Goal: Information Seeking & Learning: Learn about a topic

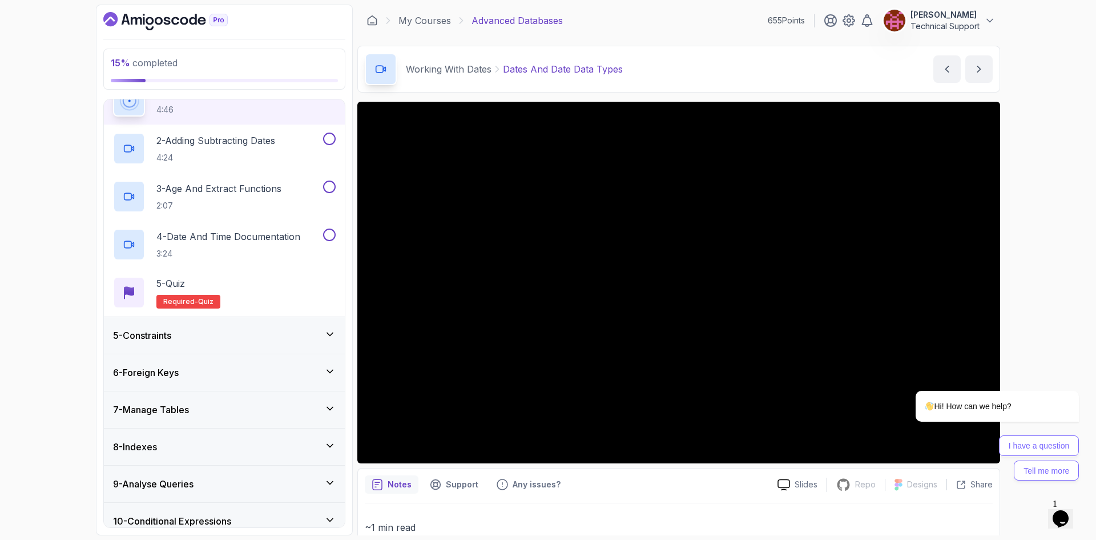
scroll to position [228, 0]
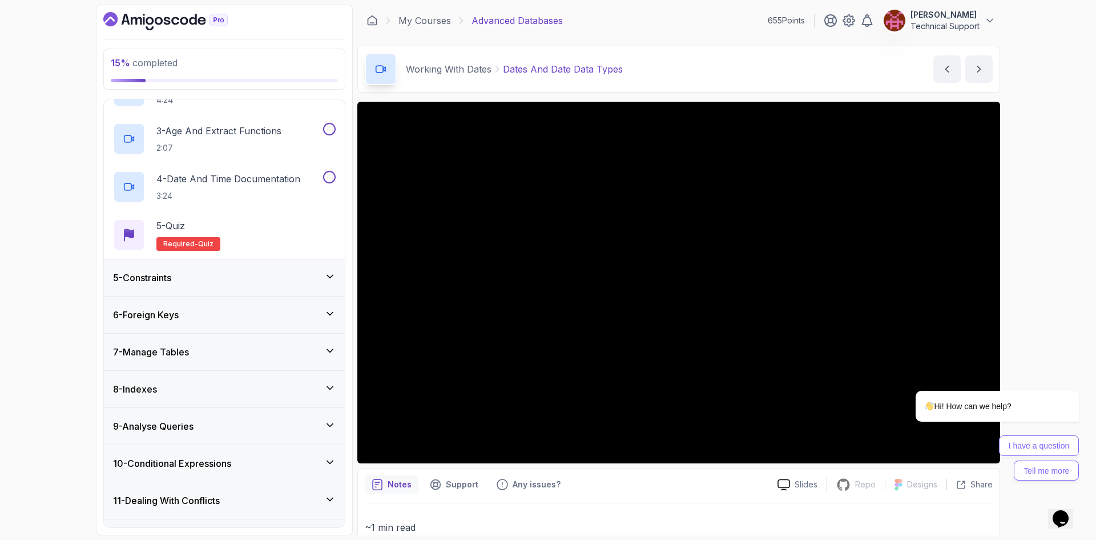
click at [211, 287] on div "5 - Constraints" at bounding box center [224, 277] width 241 height 37
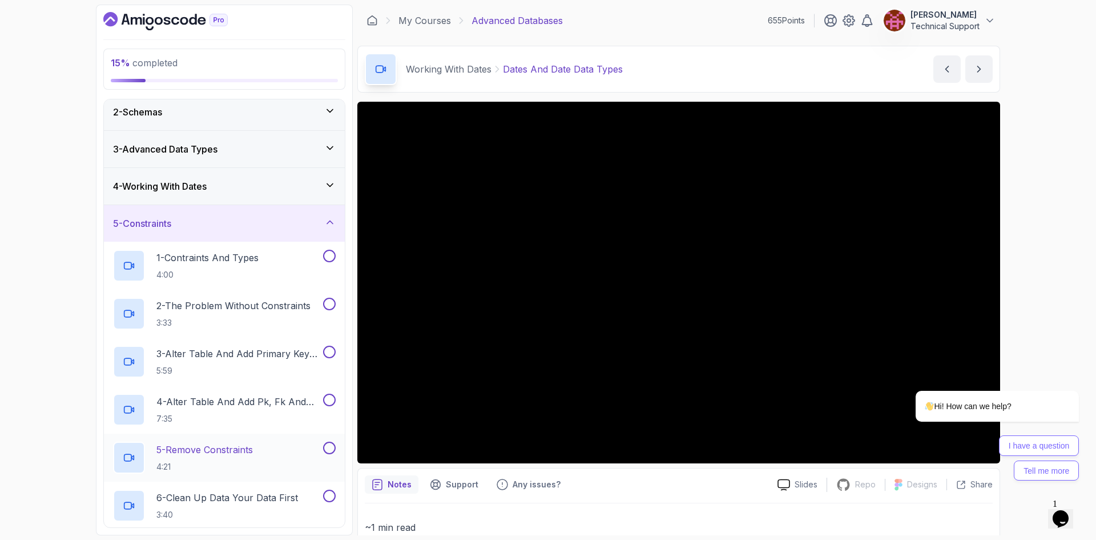
scroll to position [7, 0]
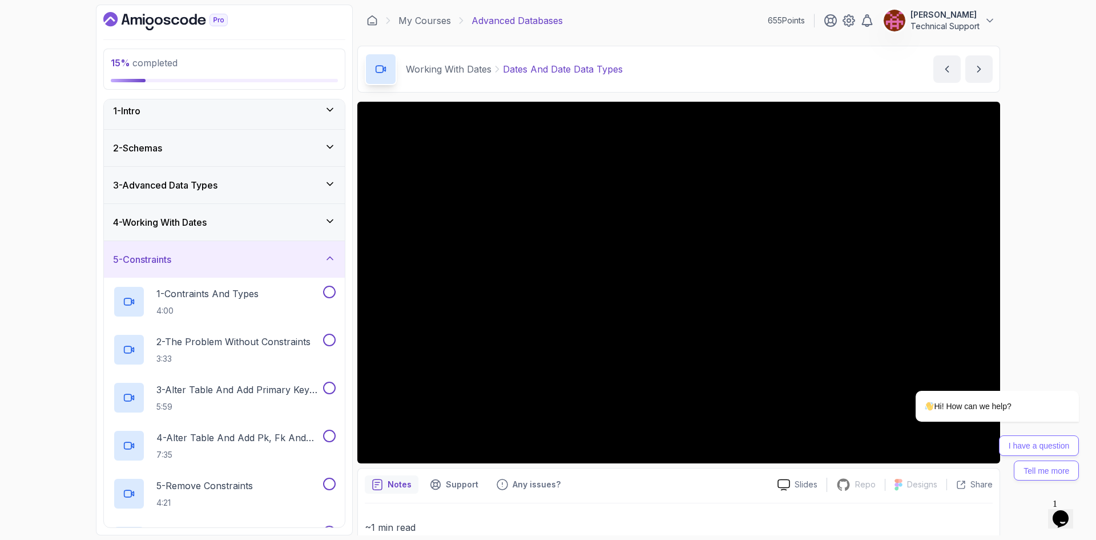
click at [232, 265] on div "5 - Constraints" at bounding box center [224, 259] width 223 height 14
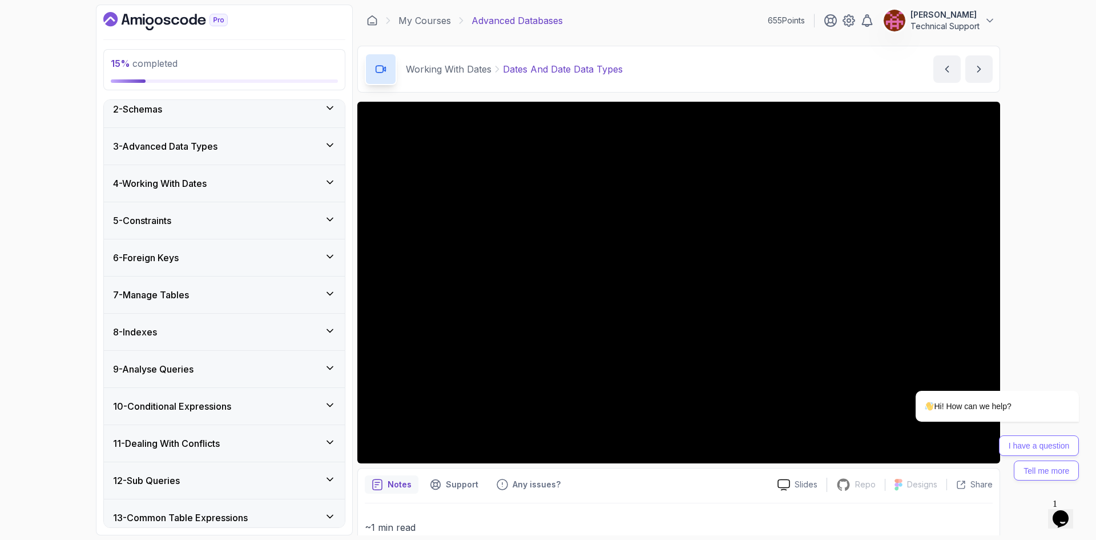
scroll to position [0, 0]
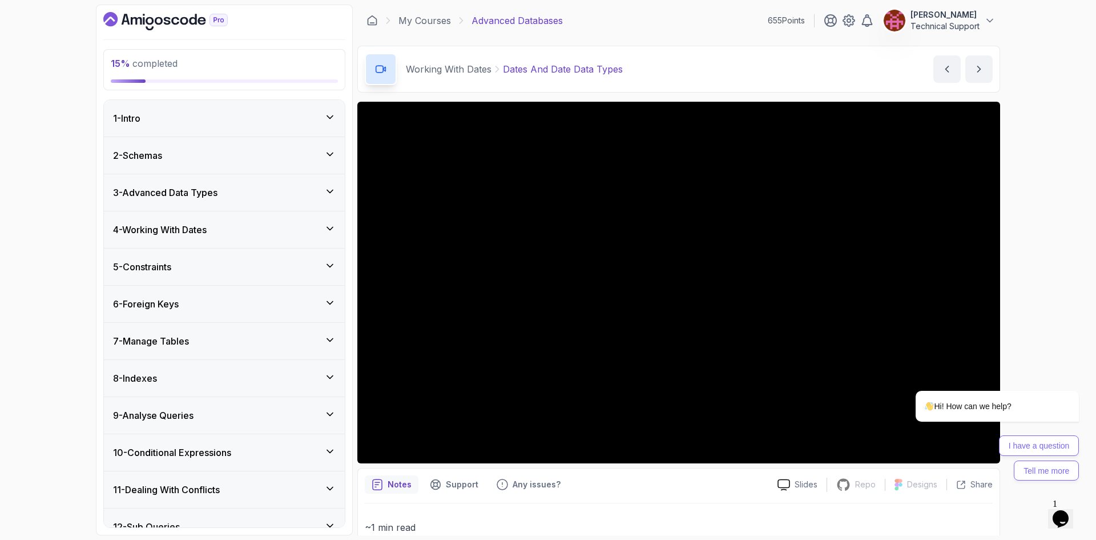
click at [181, 195] on h3 "3 - Advanced Data Types" at bounding box center [165, 193] width 105 height 14
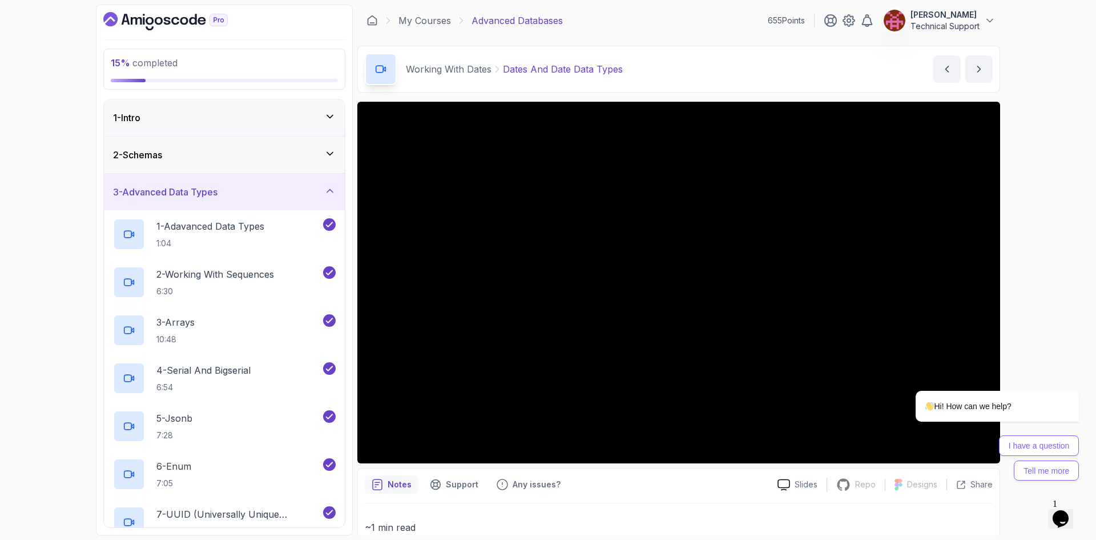
click at [198, 192] on h3 "3 - Advanced Data Types" at bounding box center [165, 192] width 105 height 14
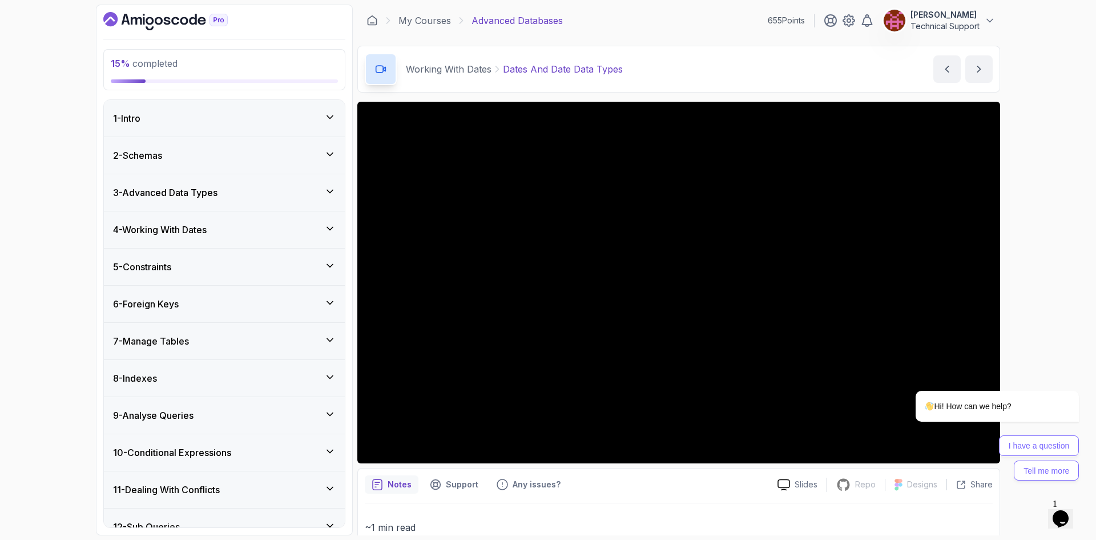
click at [196, 234] on h3 "4 - Working With Dates" at bounding box center [160, 230] width 94 height 14
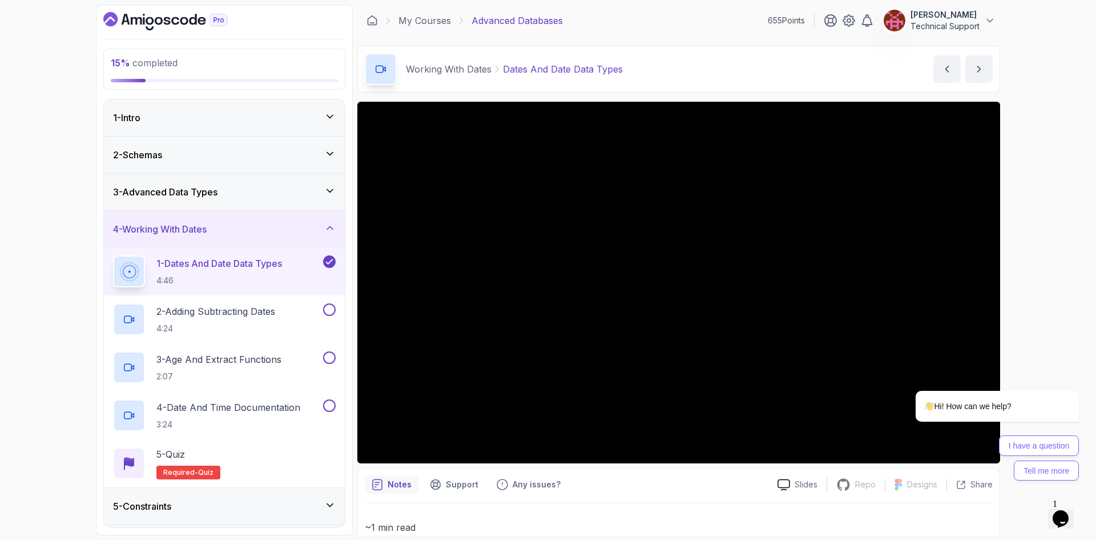
drag, startPoint x: 1512, startPoint y: 713, endPoint x: 1041, endPoint y: 279, distance: 640.6
click at [1041, 279] on div "Hi! How can we help? I have a question Tell me more" at bounding box center [982, 367] width 206 height 238
drag, startPoint x: 880, startPoint y: 285, endPoint x: 1026, endPoint y: 326, distance: 151.9
click at [1026, 326] on div "Hi! How can we help? I have a question Tell me more" at bounding box center [982, 367] width 206 height 238
drag, startPoint x: 991, startPoint y: 319, endPoint x: 1029, endPoint y: 315, distance: 37.8
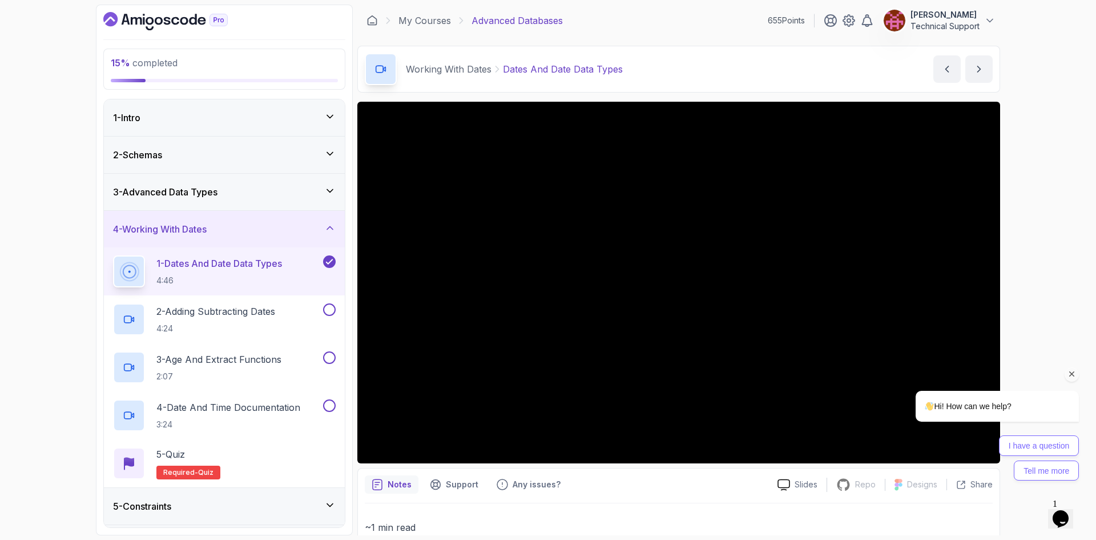
click at [1029, 315] on div "Hi! How can we help? I have a question Tell me more" at bounding box center [982, 367] width 206 height 238
drag, startPoint x: 1010, startPoint y: 324, endPoint x: 1041, endPoint y: 315, distance: 31.5
click at [1041, 315] on div "Hi! How can we help? I have a question Tell me more" at bounding box center [982, 367] width 206 height 238
drag, startPoint x: 1012, startPoint y: 332, endPoint x: 1051, endPoint y: 363, distance: 50.4
click at [1052, 364] on div "Hi! How can we help? I have a question Tell me more" at bounding box center [983, 422] width 194 height 118
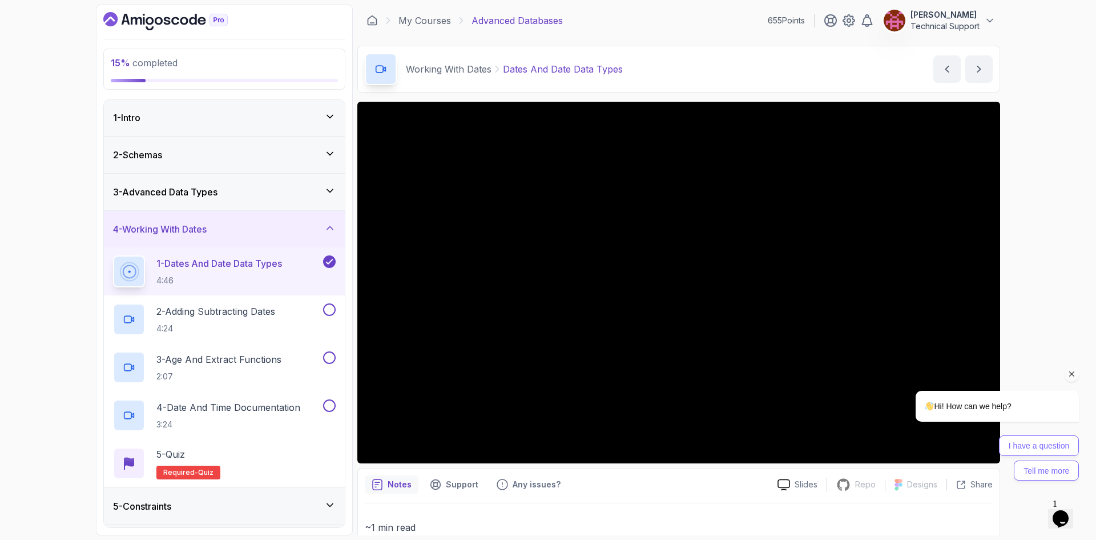
click at [1034, 334] on div "Hi! How can we help? I have a question Tell me more" at bounding box center [982, 367] width 206 height 238
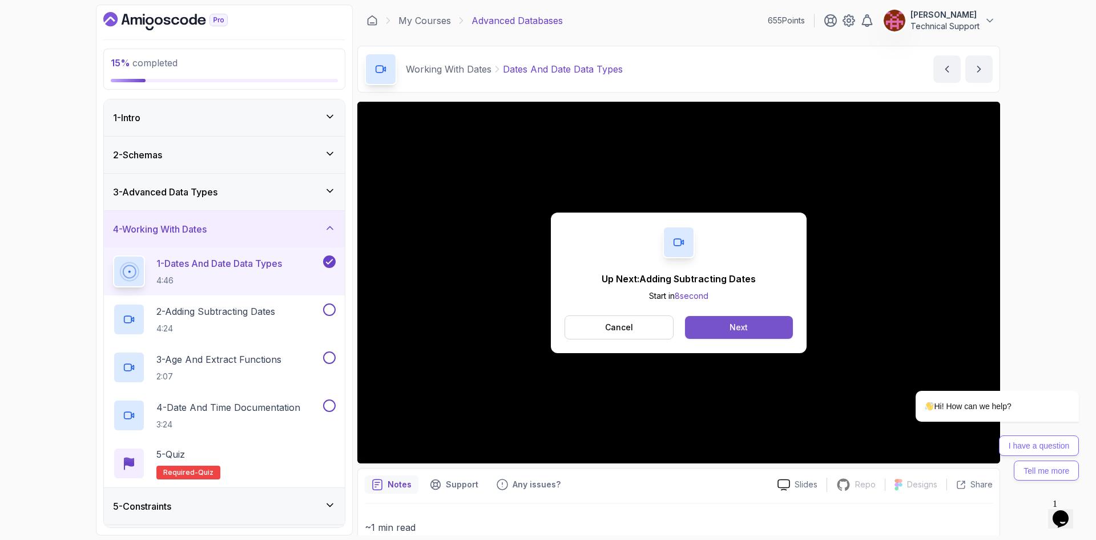
click at [721, 323] on button "Next" at bounding box center [739, 327] width 108 height 23
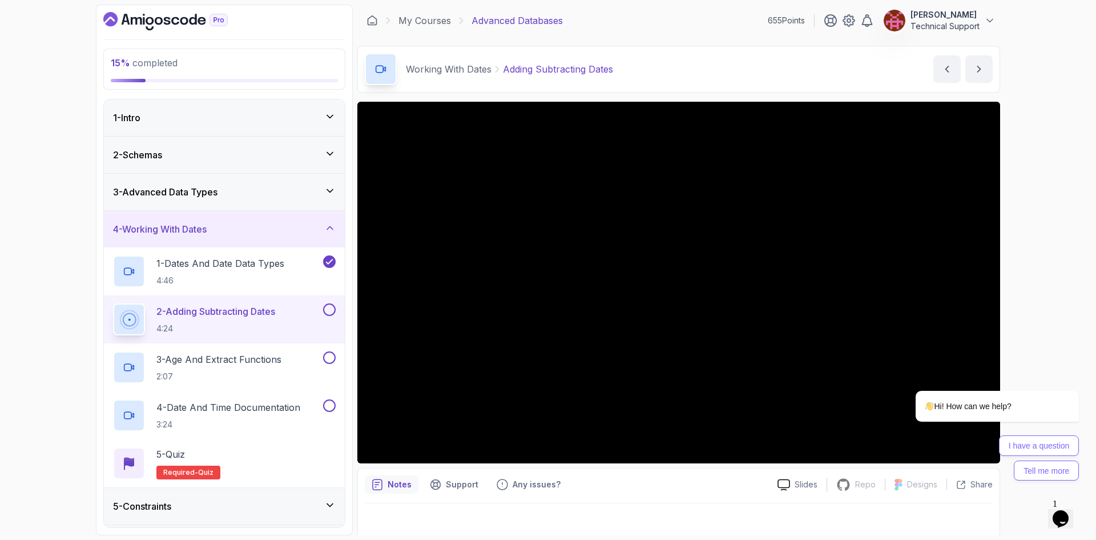
drag, startPoint x: 721, startPoint y: 323, endPoint x: 347, endPoint y: 290, distance: 375.5
click at [347, 290] on div "15 % completed 1 - Intro 2 - Schemas 3 - Advanced Data Types 4 - Working With D…" at bounding box center [224, 270] width 257 height 531
drag, startPoint x: 351, startPoint y: 291, endPoint x: 354, endPoint y: 305, distance: 14.6
click at [354, 305] on div "15 % completed 1 - Intro 2 - Schemas 3 - Advanced Data Types 4 - Working With D…" at bounding box center [548, 270] width 905 height 531
click at [1040, 325] on div "Hi! How can we help? I have a question Tell me more" at bounding box center [982, 367] width 206 height 238
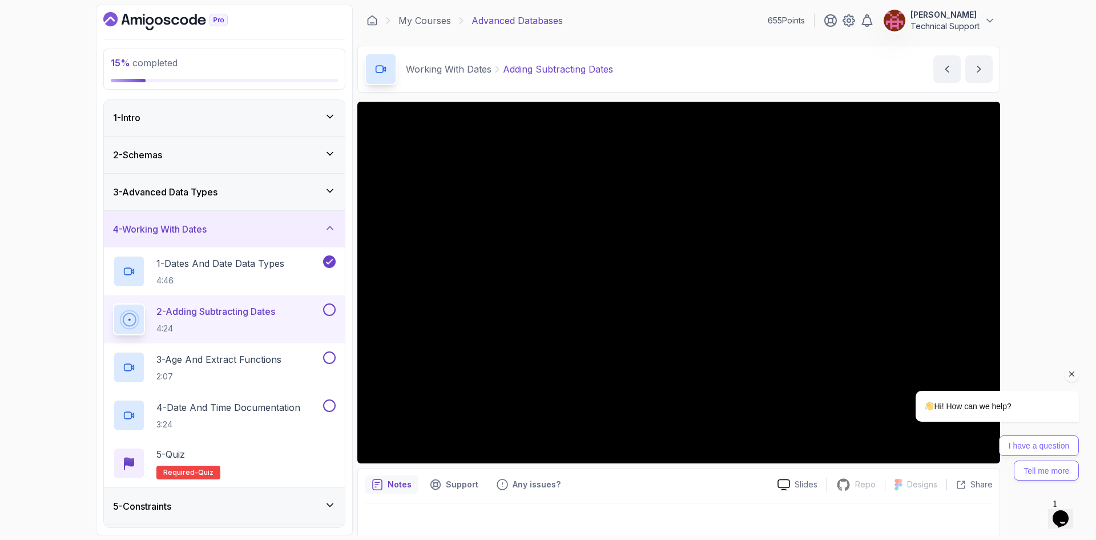
click at [1076, 377] on icon "Chat attention grabber" at bounding box center [1072, 374] width 10 height 10
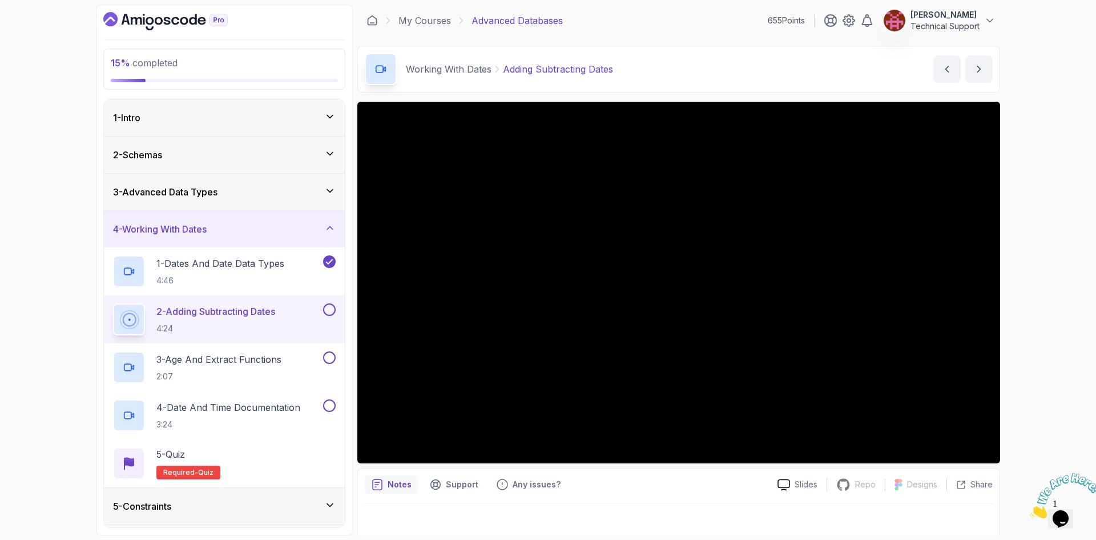
click at [1072, 397] on div "15 % completed 1 - Intro 2 - Schemas 3 - Advanced Data Types 4 - Working With D…" at bounding box center [548, 270] width 1096 height 540
click at [1038, 313] on div "15 % completed 1 - Intro 2 - Schemas 3 - Advanced Data Types 4 - Working With D…" at bounding box center [548, 270] width 1096 height 540
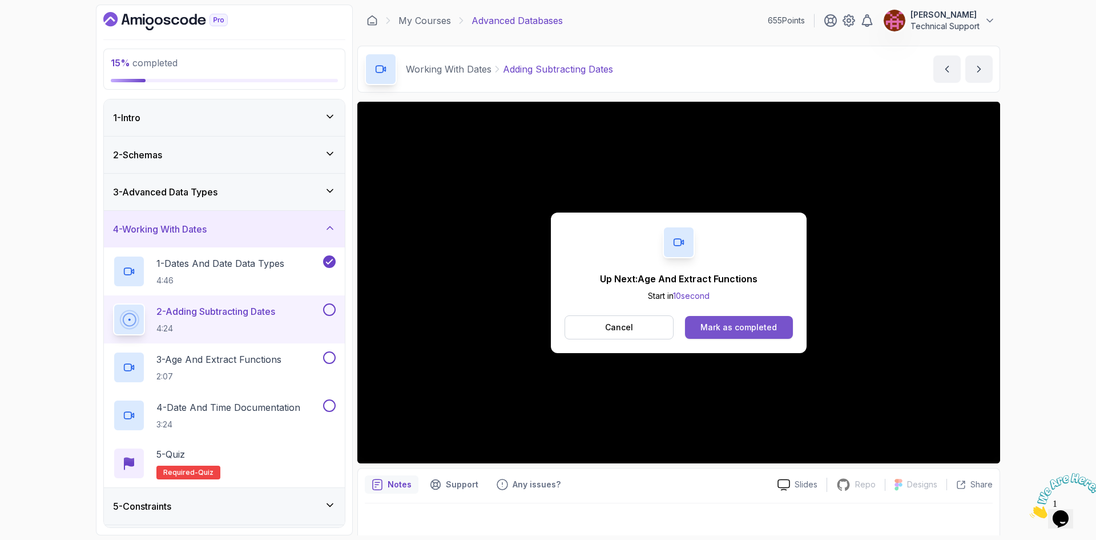
click at [766, 328] on div "Mark as completed" at bounding box center [739, 327] width 77 height 11
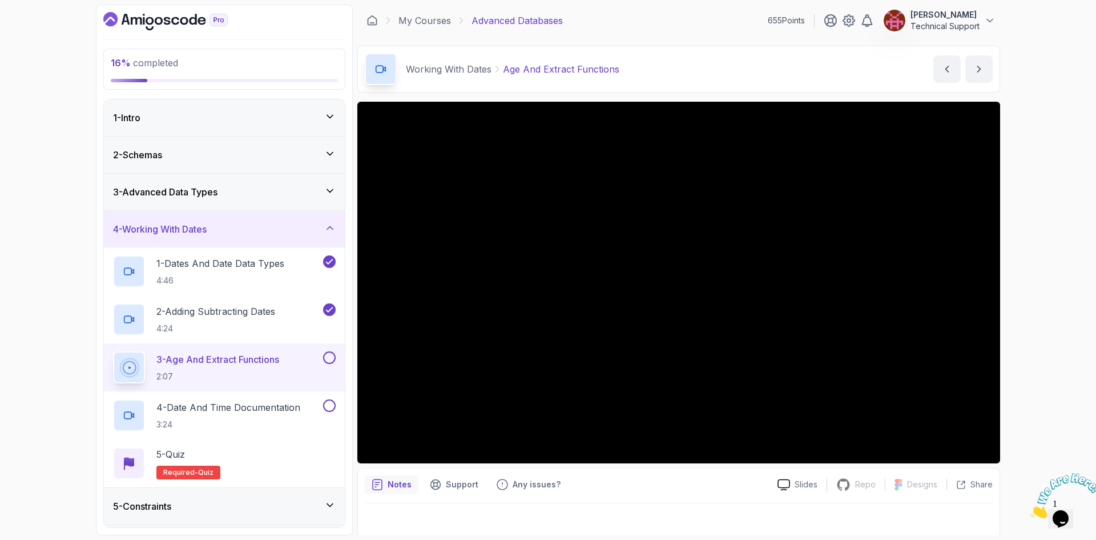
click at [1024, 294] on div "16 % completed 1 - Intro 2 - Schemas 3 - Advanced Data Types 4 - Working With D…" at bounding box center [548, 270] width 1096 height 540
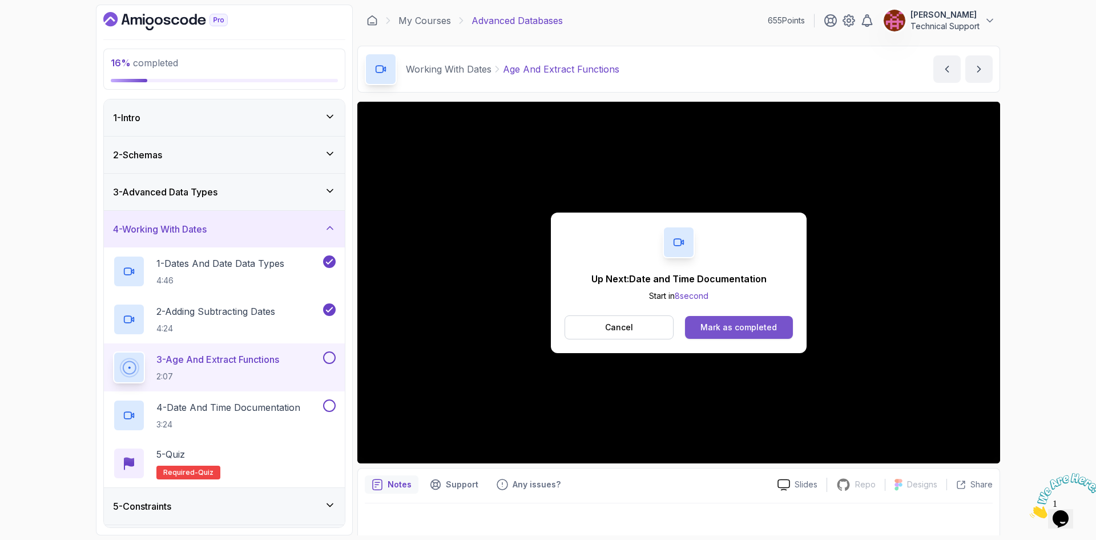
click at [785, 331] on button "Mark as completed" at bounding box center [739, 327] width 108 height 23
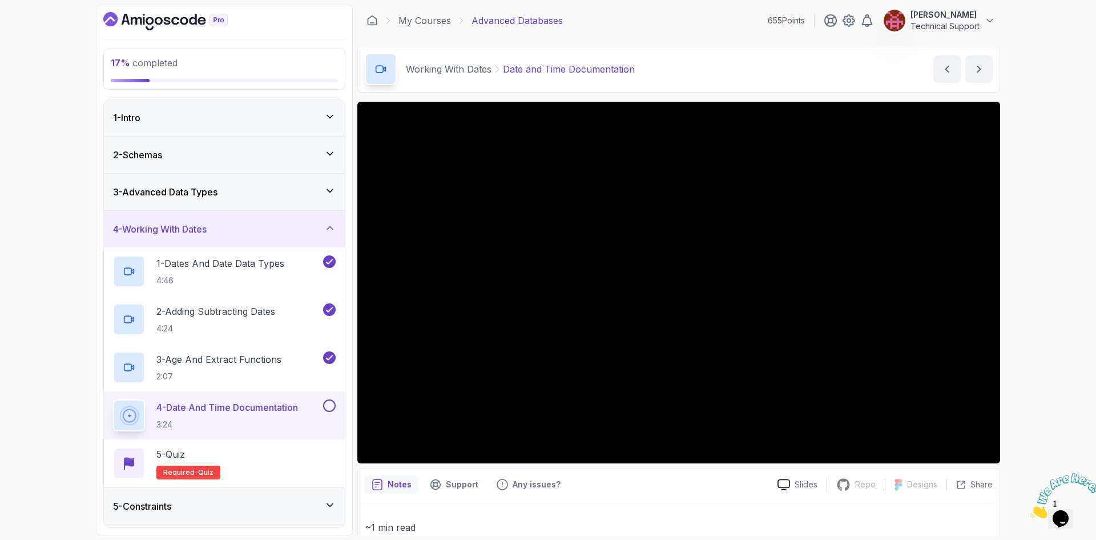
click at [1041, 332] on div "17 % completed 1 - Intro 2 - Schemas 3 - Advanced Data Types 4 - Working With D…" at bounding box center [548, 270] width 1096 height 540
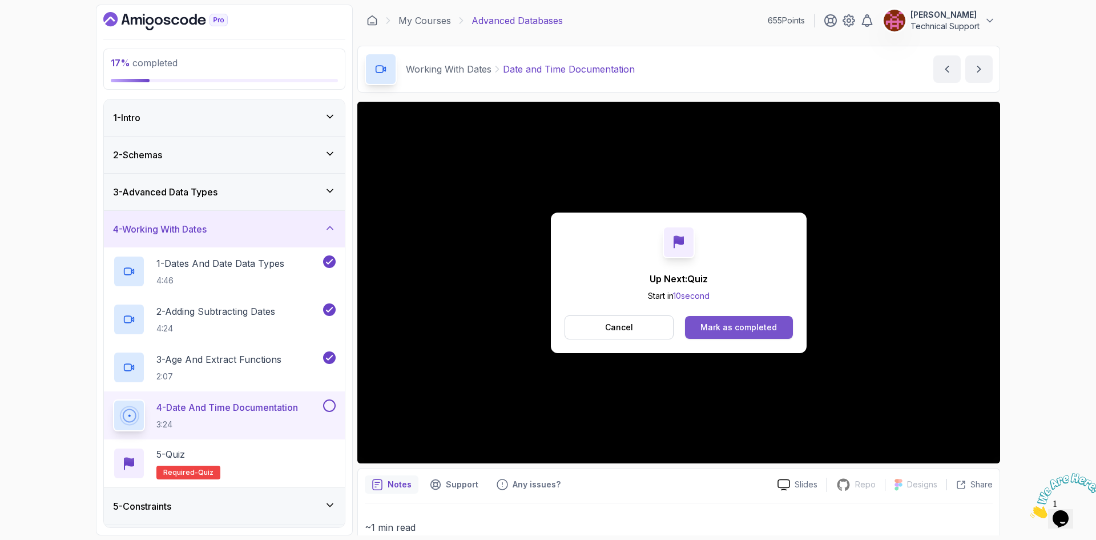
click at [736, 323] on div "Mark as completed" at bounding box center [739, 327] width 77 height 11
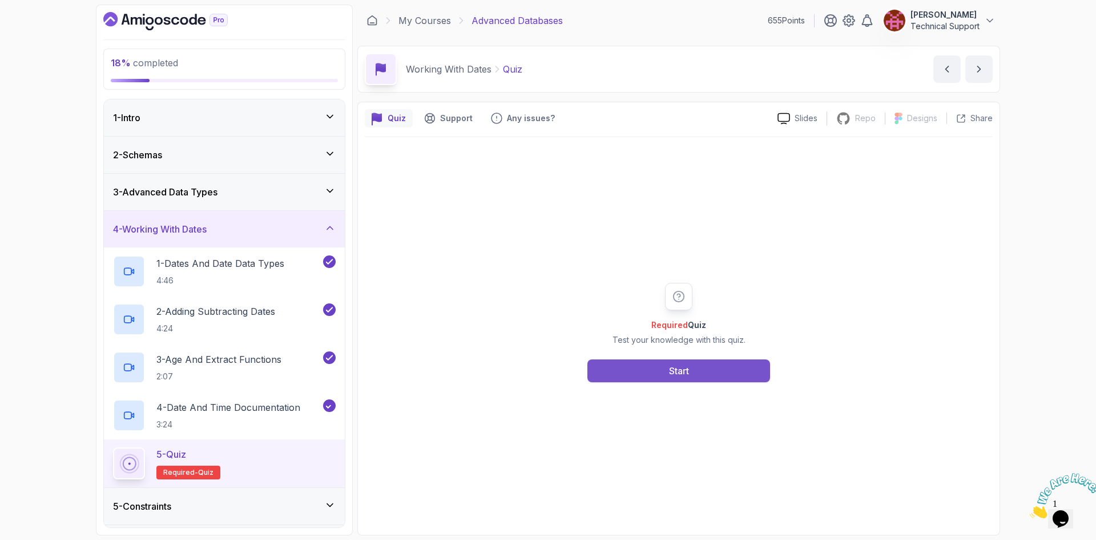
click at [723, 380] on button "Start" at bounding box center [679, 370] width 183 height 23
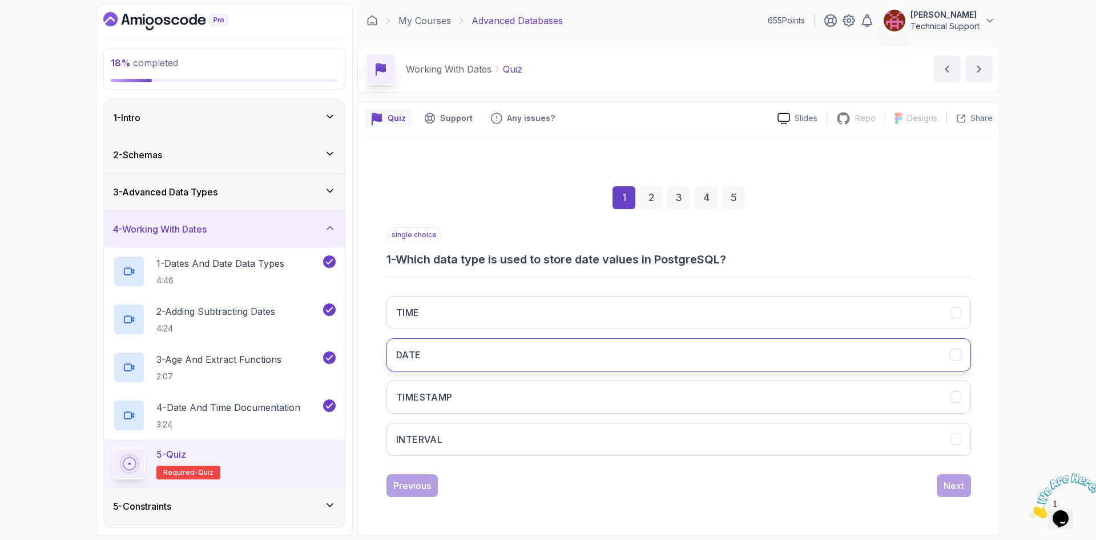
click at [550, 347] on button "DATE" at bounding box center [679, 354] width 585 height 33
click at [944, 479] on div "Next" at bounding box center [954, 486] width 21 height 14
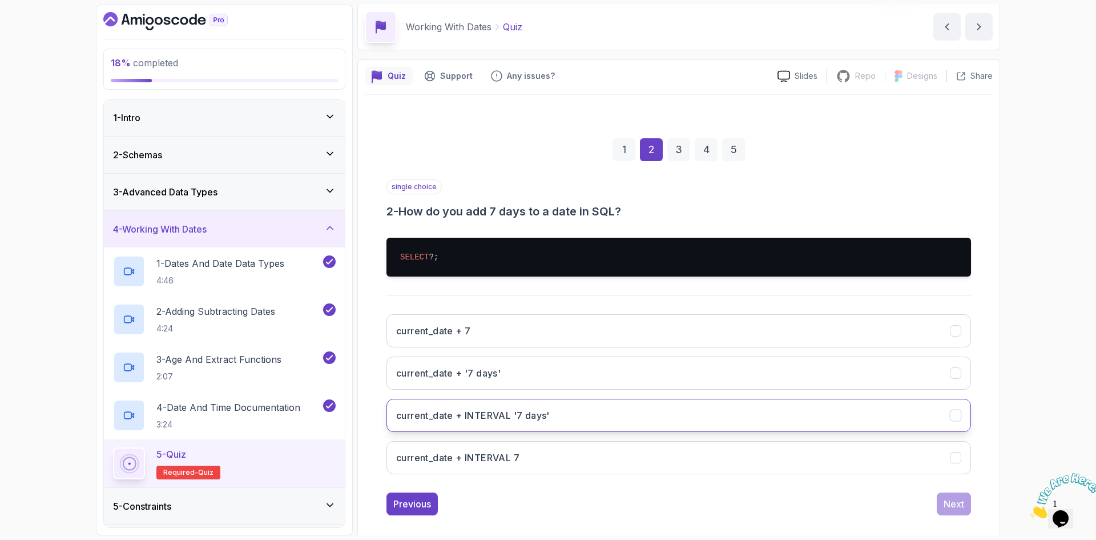
scroll to position [55, 0]
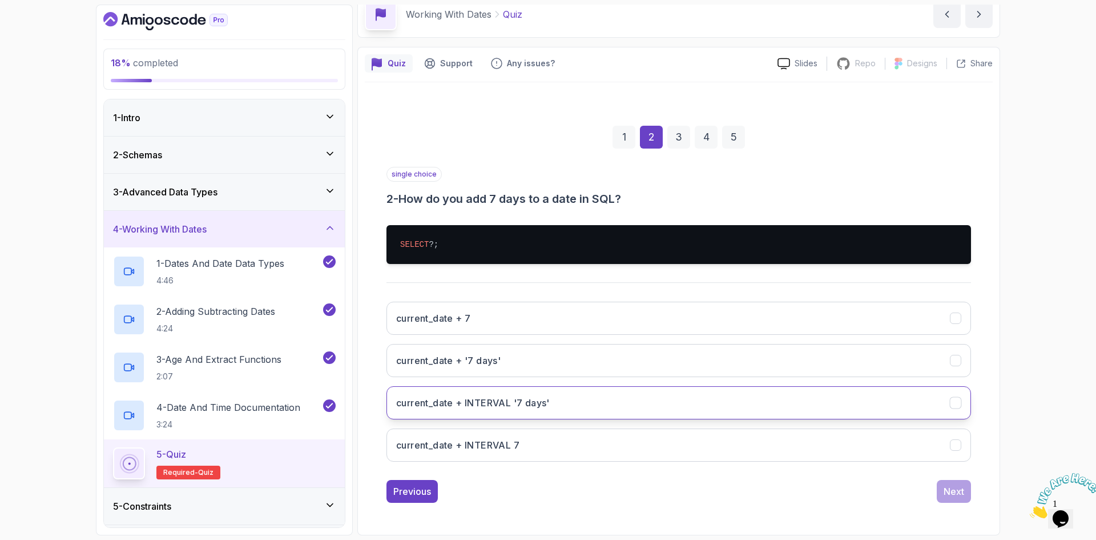
click at [548, 404] on h3 "current_date + INTERVAL '7 days'" at bounding box center [473, 403] width 154 height 14
click at [969, 491] on button "Next" at bounding box center [954, 491] width 34 height 23
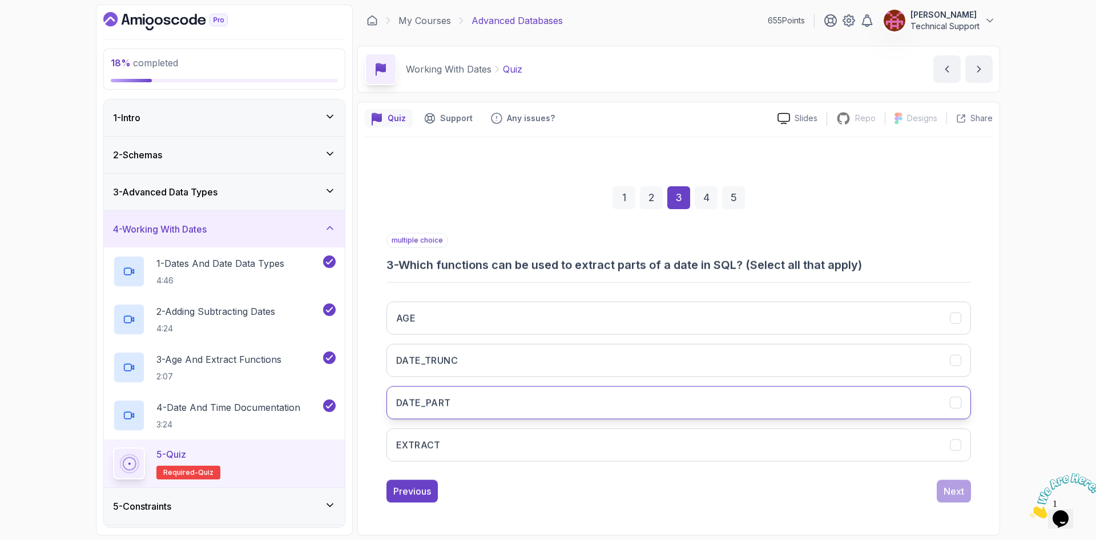
scroll to position [0, 0]
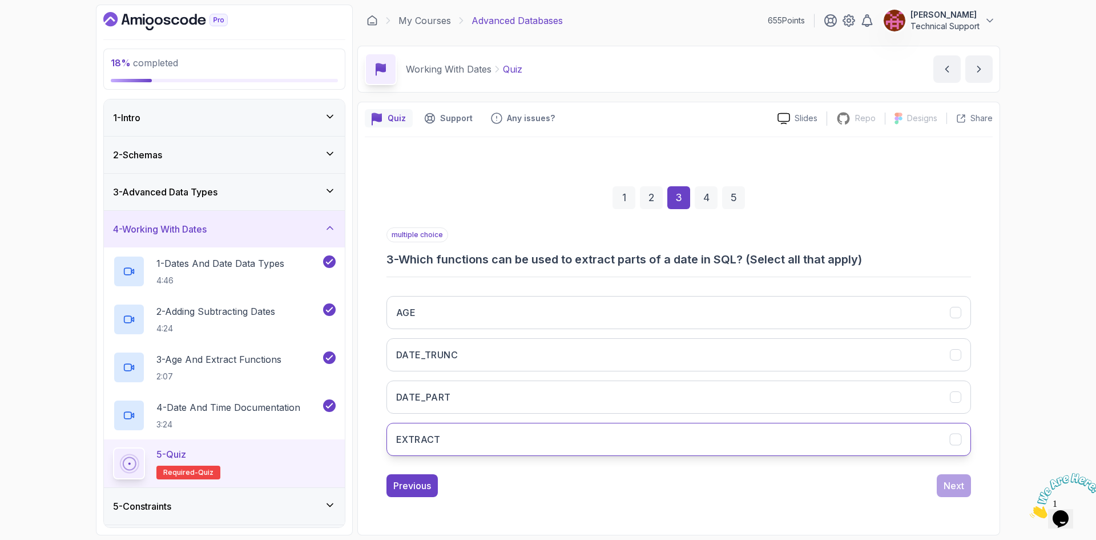
click at [453, 439] on button "EXTRACT" at bounding box center [679, 439] width 585 height 33
click at [514, 392] on button "DATE_PART" at bounding box center [679, 396] width 585 height 33
click at [957, 485] on div "Next" at bounding box center [954, 486] width 21 height 14
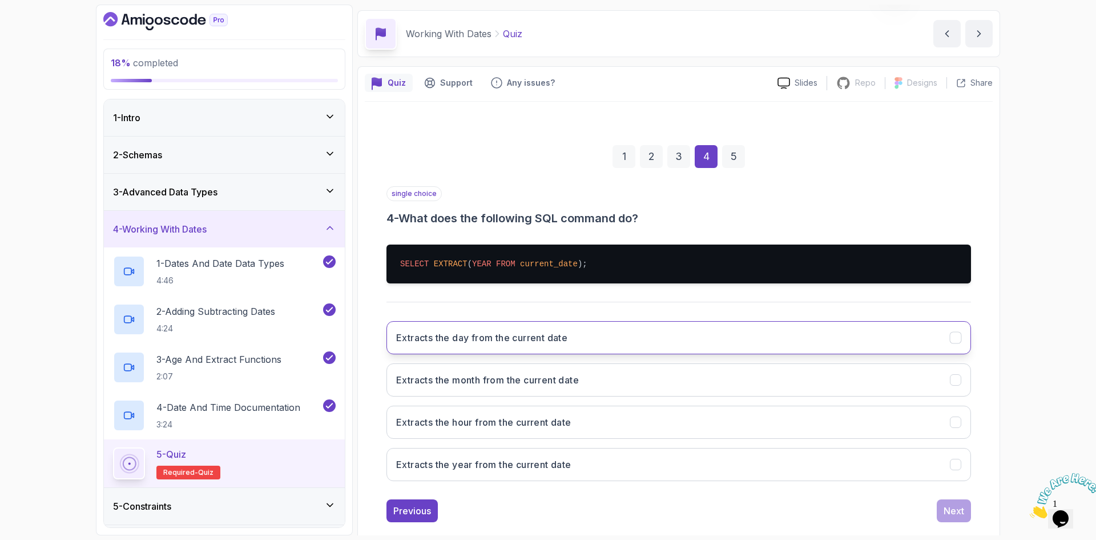
scroll to position [55, 0]
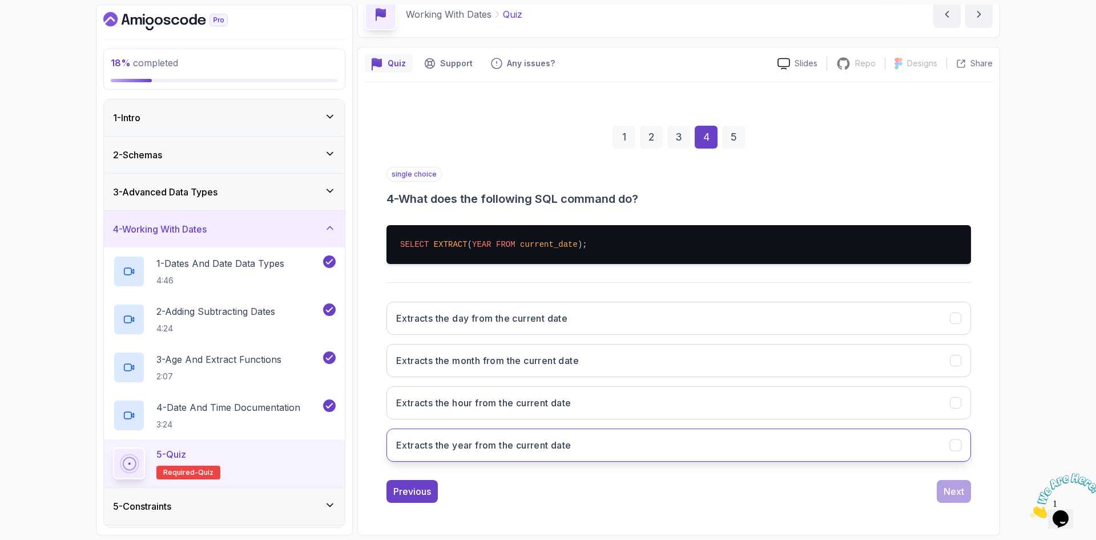
click at [515, 448] on h3 "Extracts the year from the current date" at bounding box center [483, 445] width 175 height 14
click at [947, 492] on div "Next" at bounding box center [954, 491] width 21 height 14
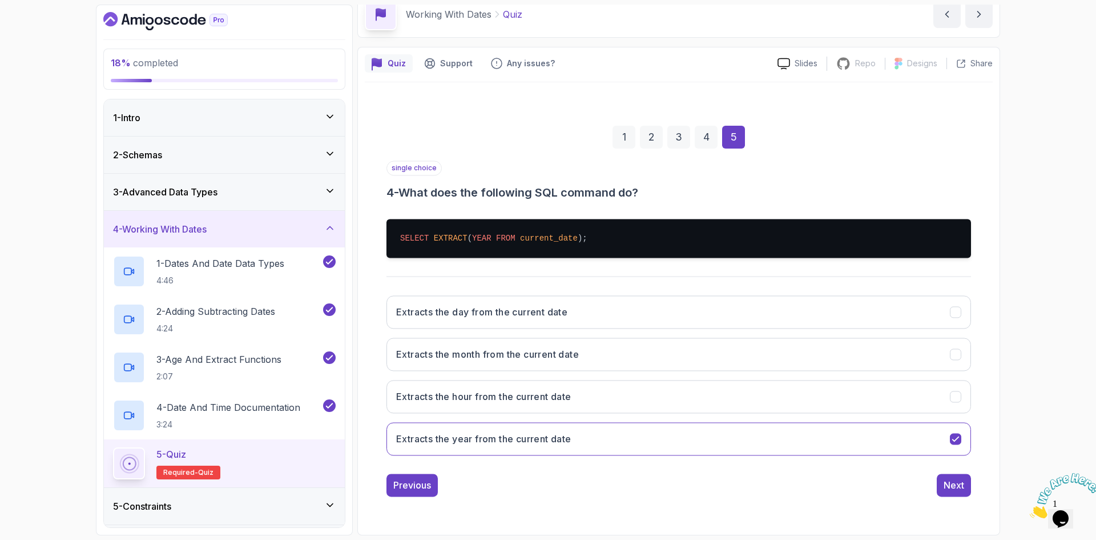
scroll to position [0, 0]
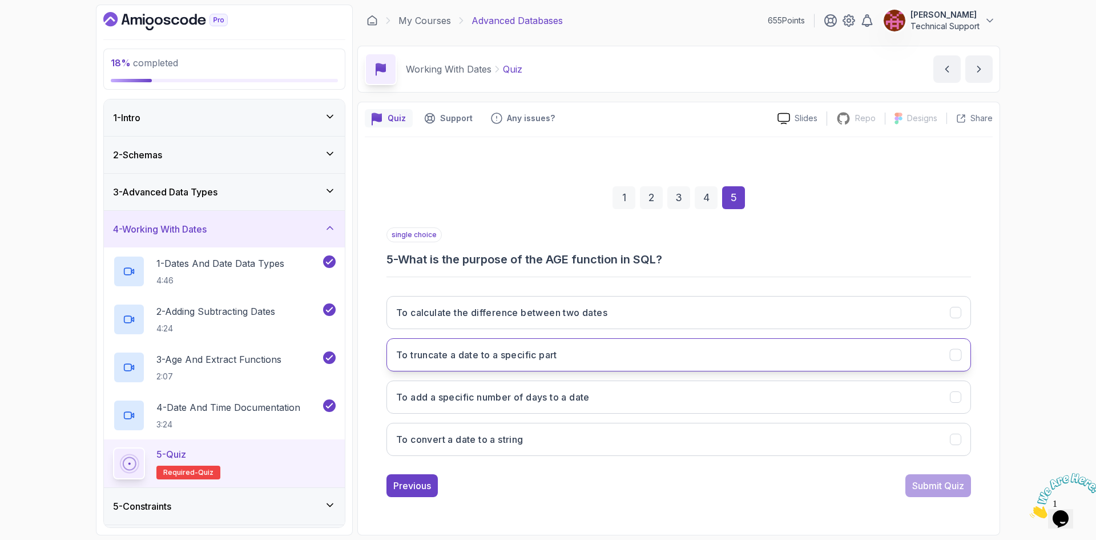
click at [523, 355] on h3 "To truncate a date to a specific part" at bounding box center [476, 355] width 161 height 14
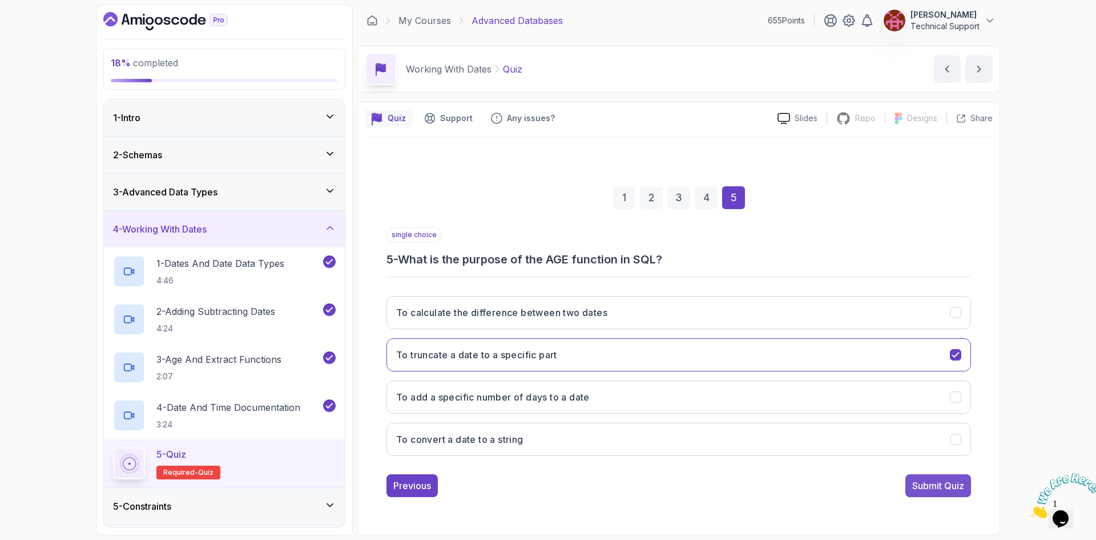
click at [945, 482] on div "Submit Quiz" at bounding box center [939, 486] width 52 height 14
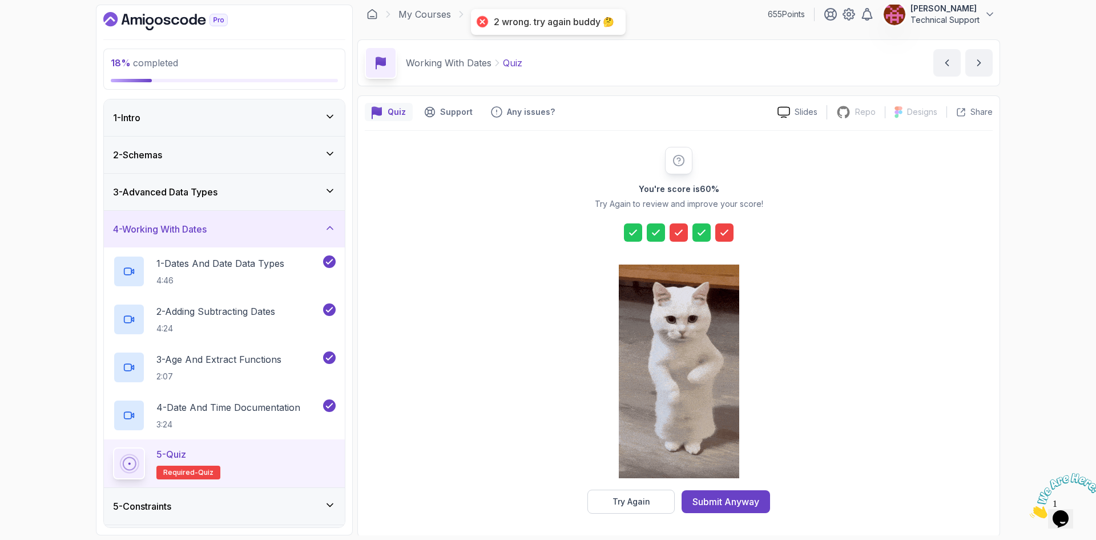
scroll to position [8, 0]
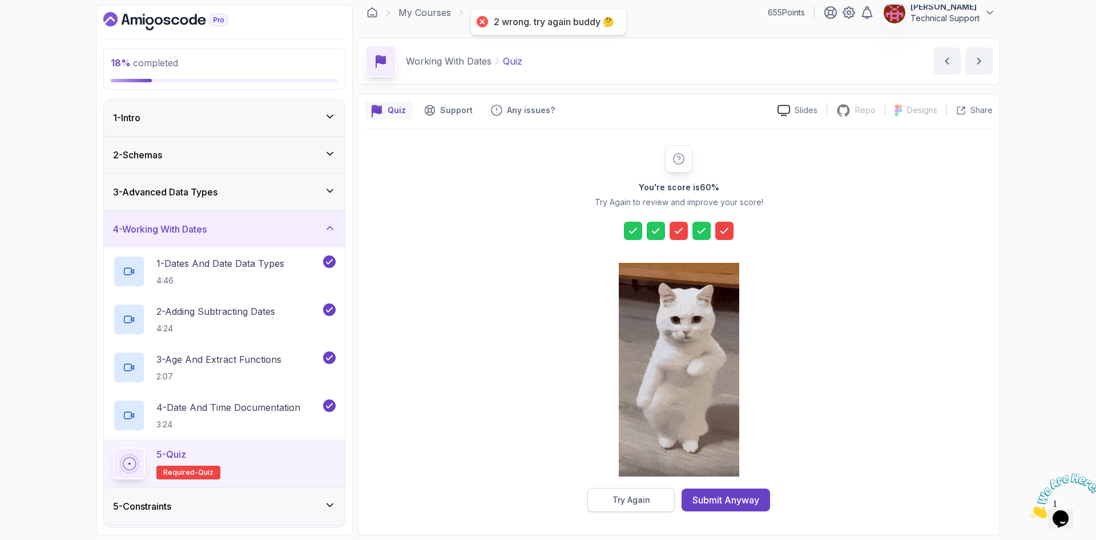
click at [649, 500] on div "Try Again" at bounding box center [632, 499] width 38 height 11
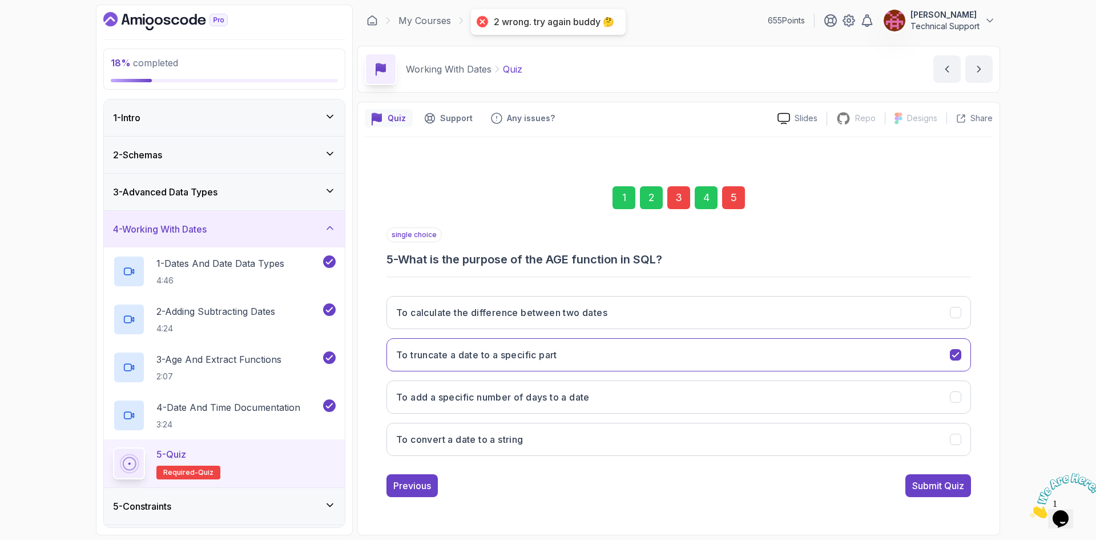
click at [682, 195] on div "3" at bounding box center [679, 197] width 23 height 23
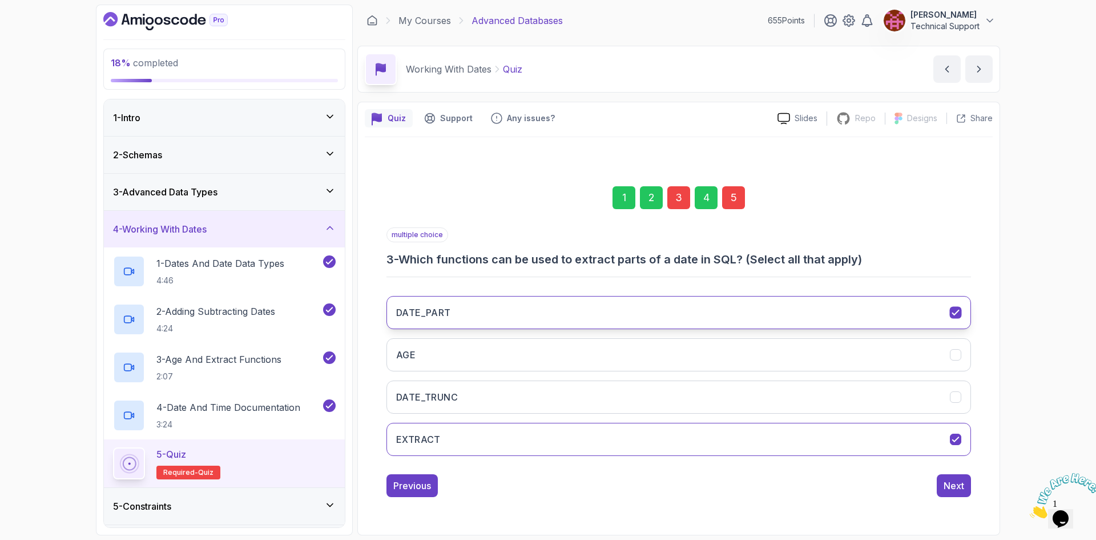
click at [487, 313] on button "DATE_PART" at bounding box center [679, 312] width 585 height 33
click at [953, 495] on button "Next" at bounding box center [954, 485] width 34 height 23
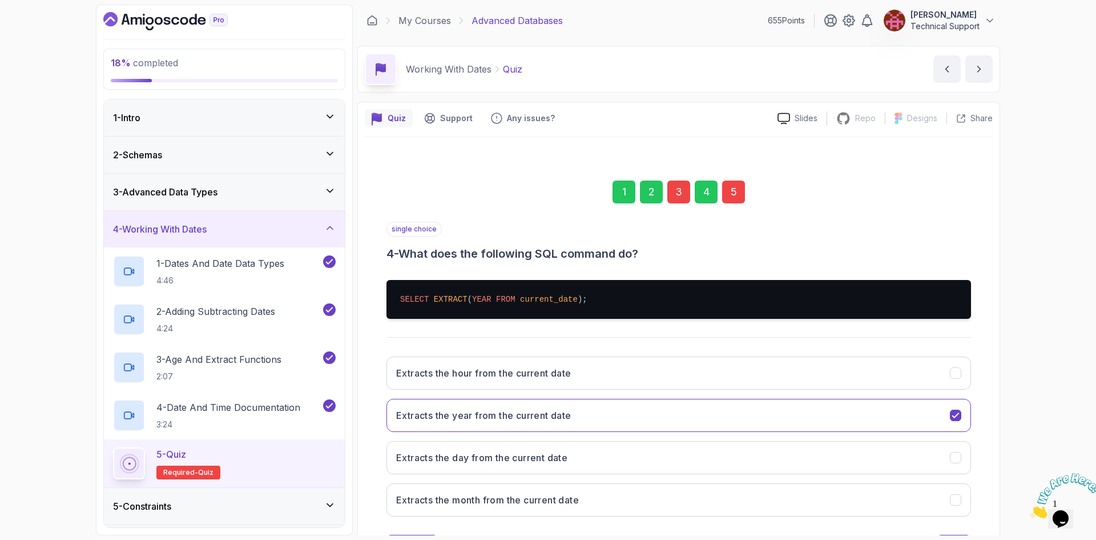
click at [732, 197] on div "5" at bounding box center [733, 191] width 23 height 23
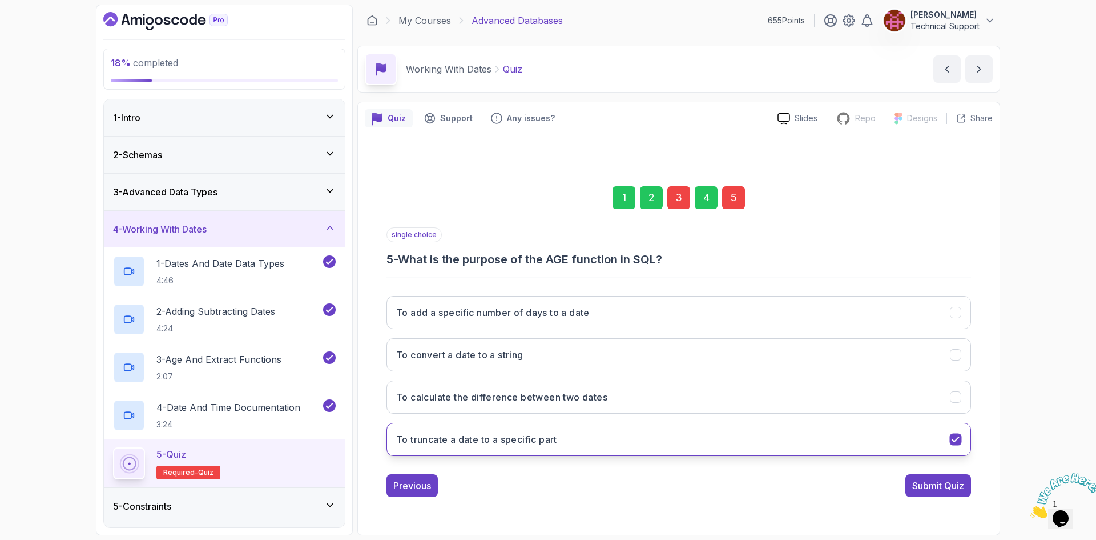
click at [626, 440] on button "To truncate a date to a specific part" at bounding box center [679, 439] width 585 height 33
click at [541, 360] on button "To convert a date to a string" at bounding box center [679, 354] width 585 height 33
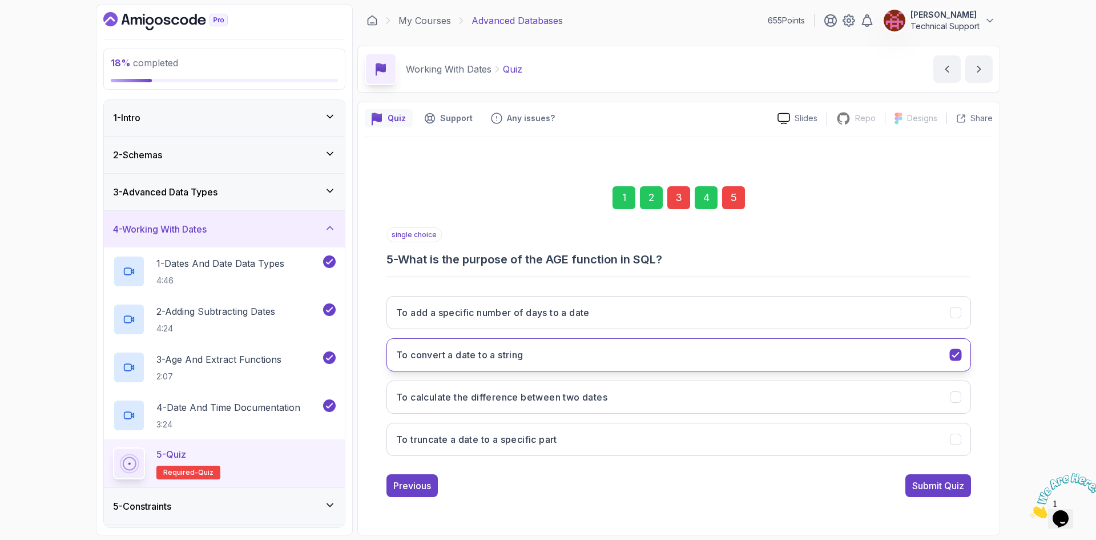
click at [538, 359] on button "To convert a date to a string" at bounding box center [679, 354] width 585 height 33
click at [528, 402] on h3 "To calculate the difference between two dates" at bounding box center [501, 397] width 211 height 14
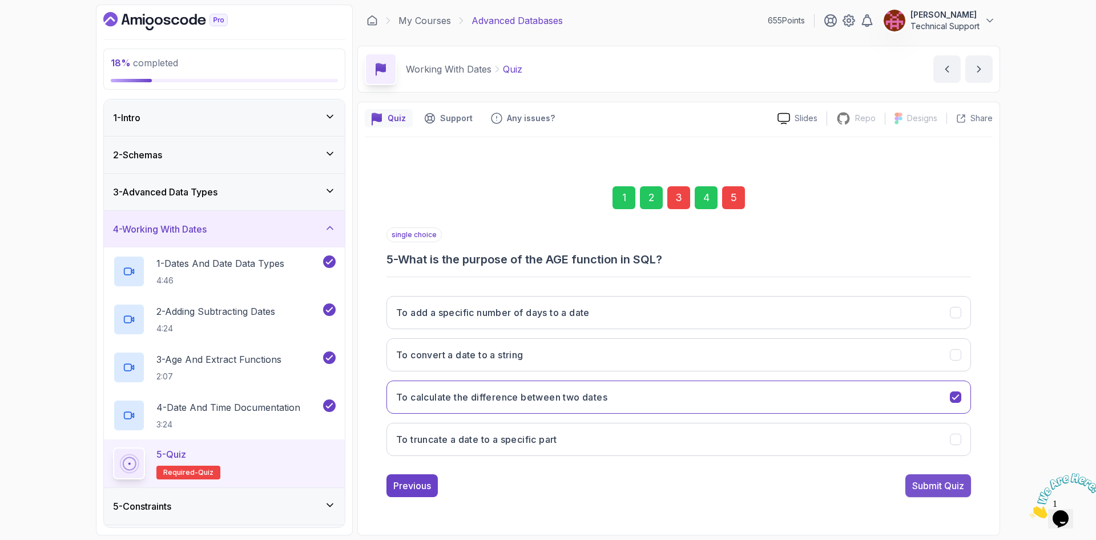
click at [930, 489] on div "Submit Quiz" at bounding box center [939, 486] width 52 height 14
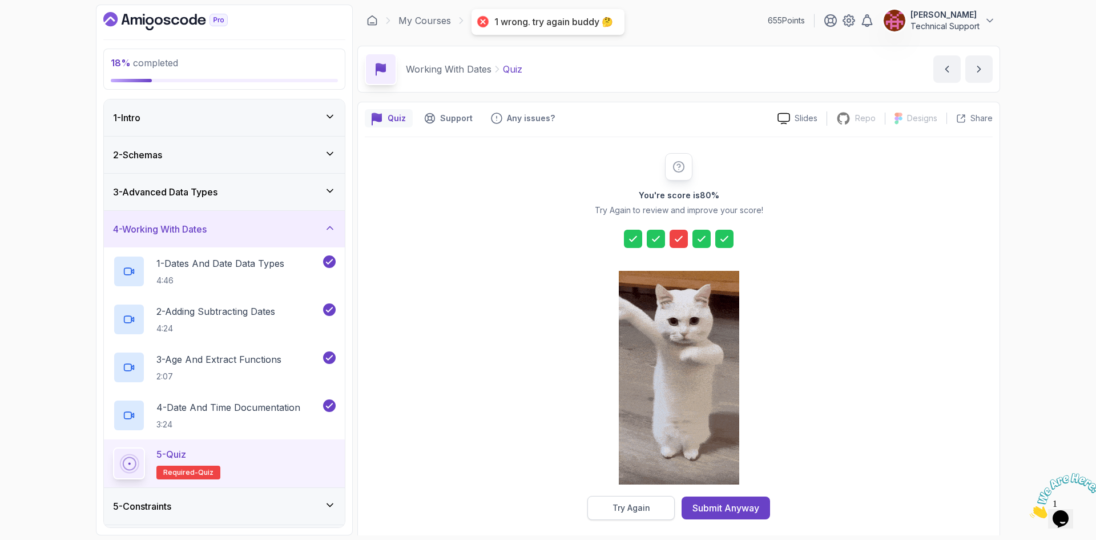
click at [640, 514] on button "Try Again" at bounding box center [631, 508] width 87 height 24
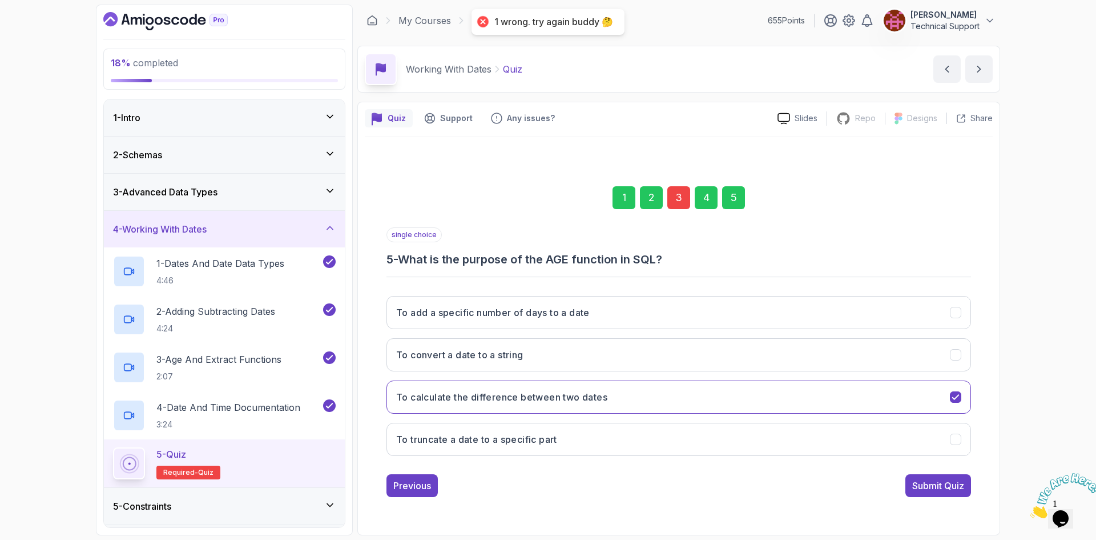
click at [681, 202] on div "3" at bounding box center [679, 197] width 23 height 23
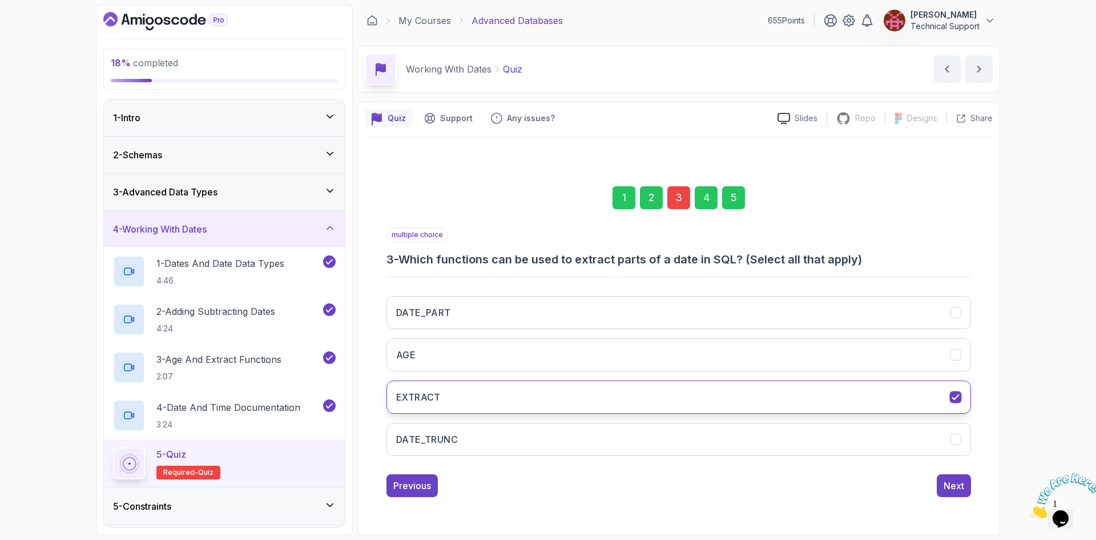
click at [959, 396] on icon "EXTRACT" at bounding box center [956, 397] width 11 height 11
click at [963, 485] on div "Next" at bounding box center [954, 486] width 21 height 14
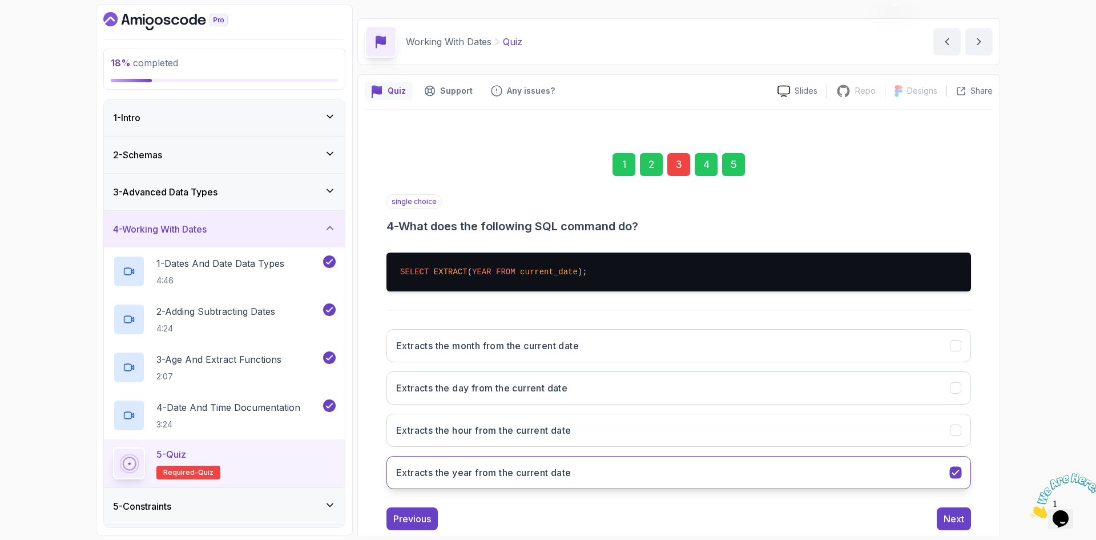
scroll to position [55, 0]
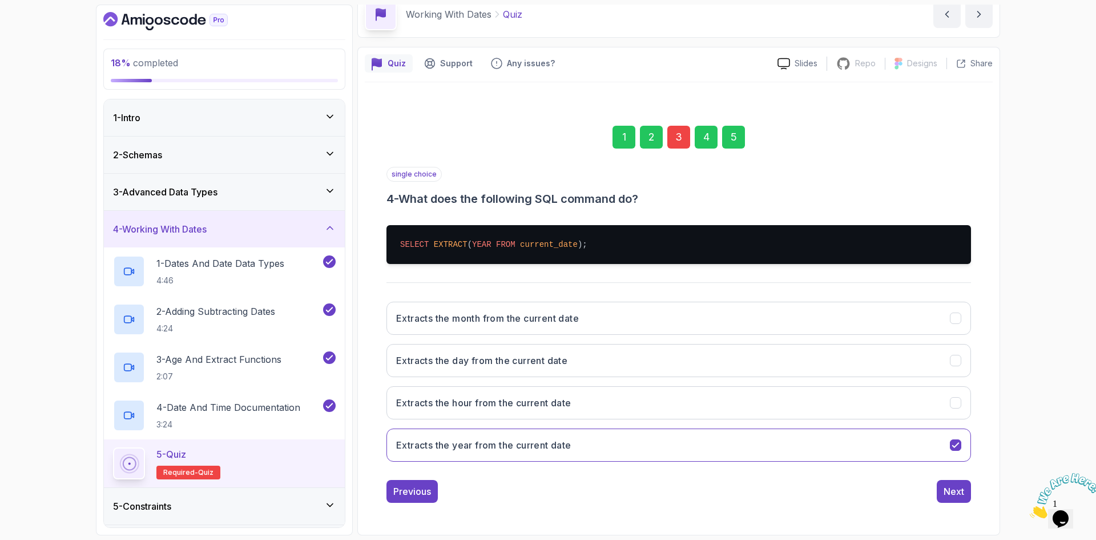
click at [950, 504] on div "1 2 3 4 5 single choice 4 - What does the following SQL command do? SELECT EXTR…" at bounding box center [679, 304] width 628 height 413
click at [947, 498] on button "Next" at bounding box center [954, 491] width 34 height 23
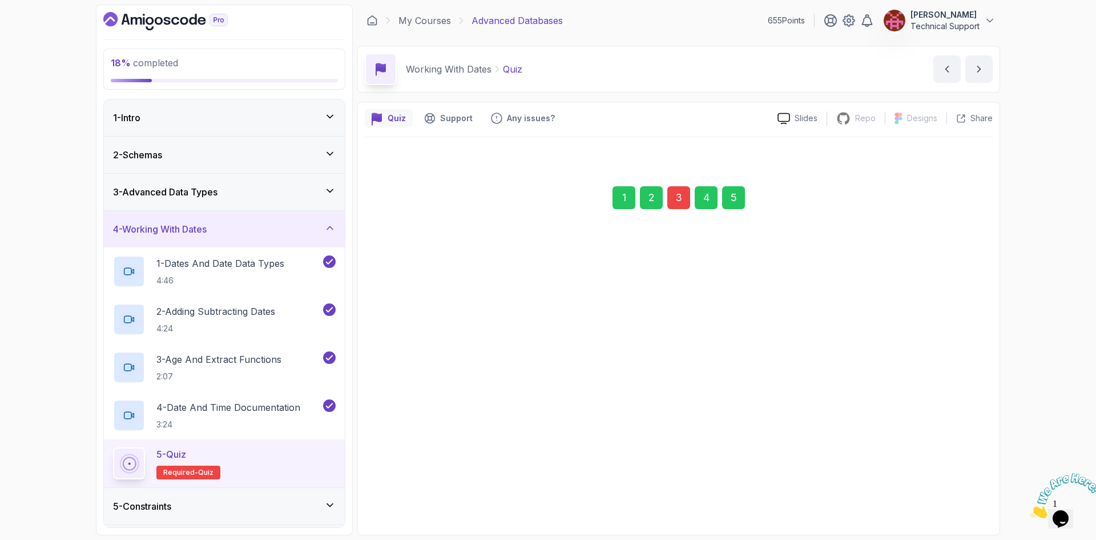
scroll to position [0, 0]
click at [940, 484] on div "Submit Quiz" at bounding box center [939, 486] width 52 height 14
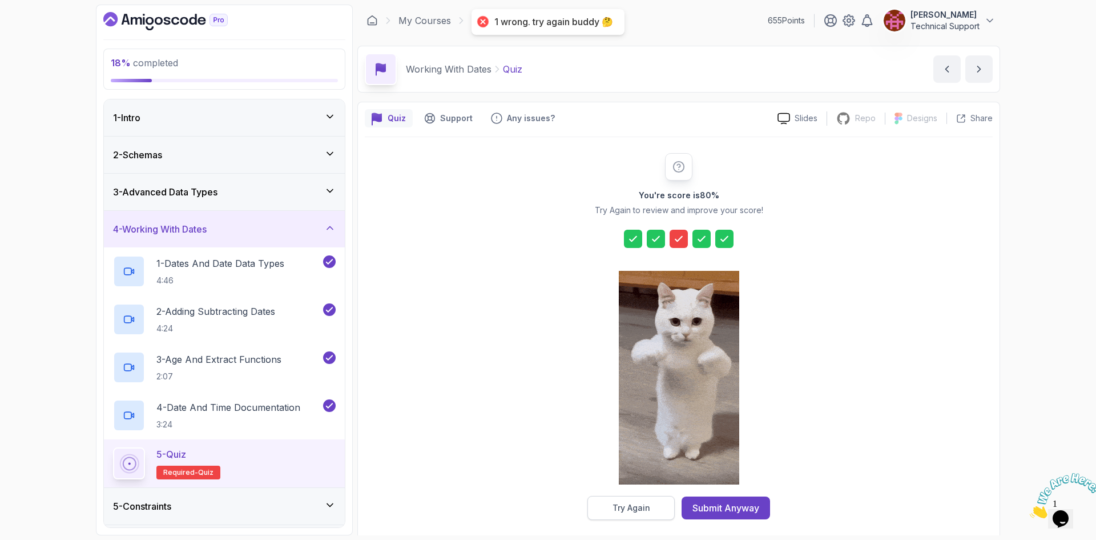
click at [605, 503] on button "Try Again" at bounding box center [631, 508] width 87 height 24
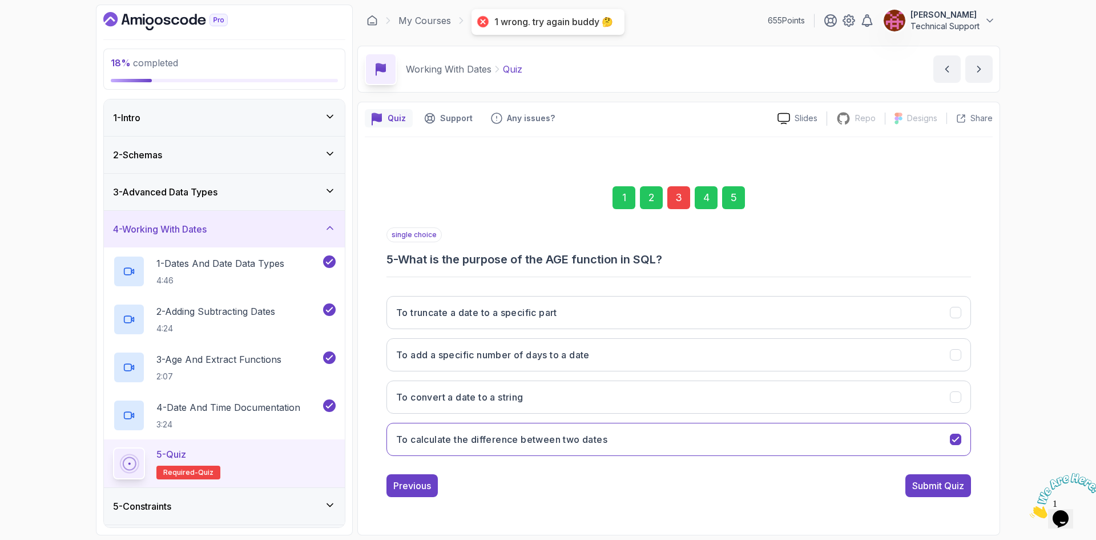
click at [685, 199] on div "3" at bounding box center [679, 197] width 23 height 23
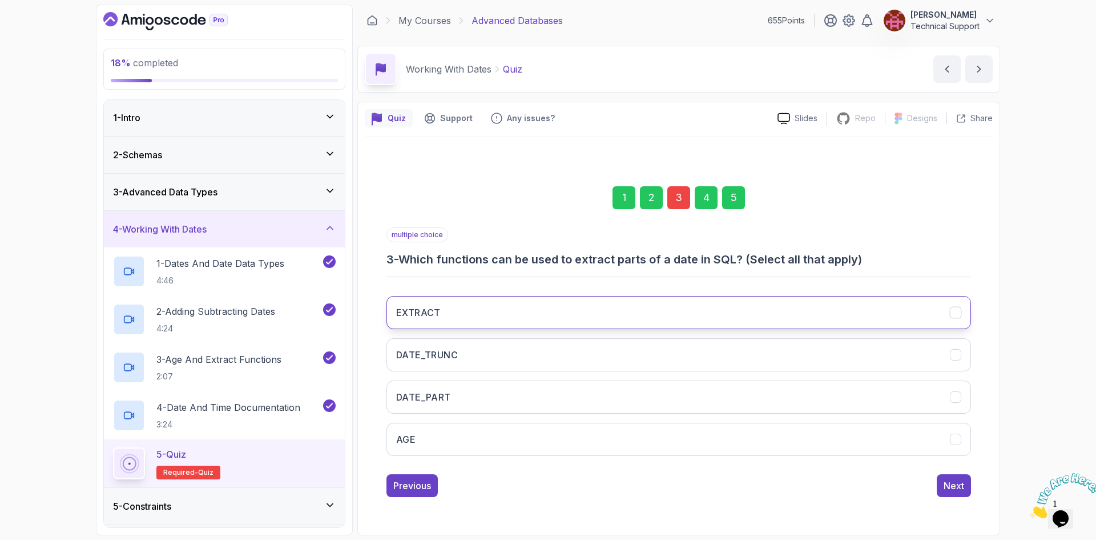
click at [604, 318] on button "EXTRACT" at bounding box center [679, 312] width 585 height 33
click at [463, 364] on button "DATE_TRUNC" at bounding box center [679, 354] width 585 height 33
click at [468, 403] on button "DATE_PART" at bounding box center [679, 396] width 585 height 33
click at [958, 488] on div "Next" at bounding box center [954, 486] width 21 height 14
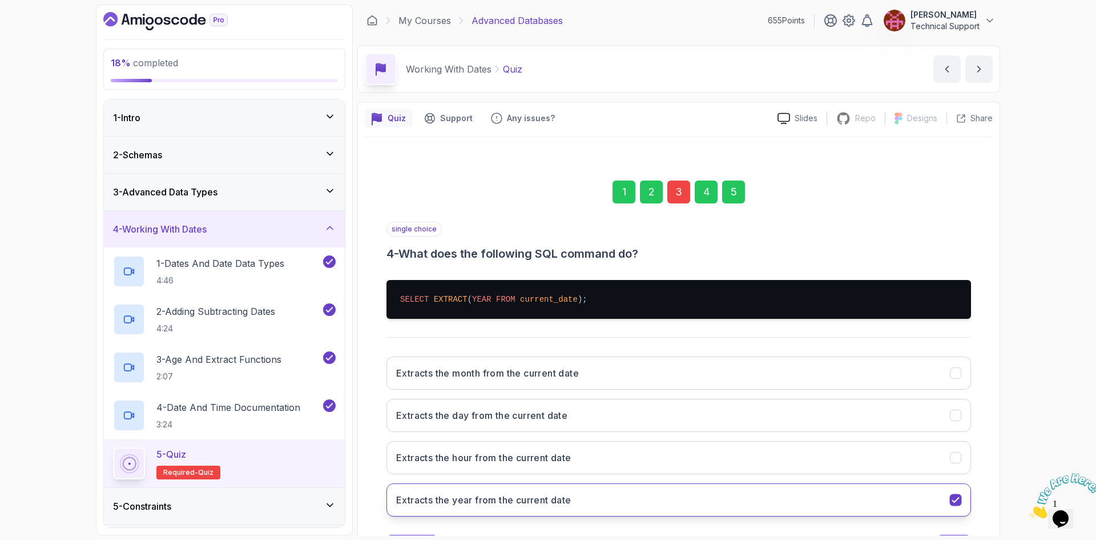
scroll to position [55, 0]
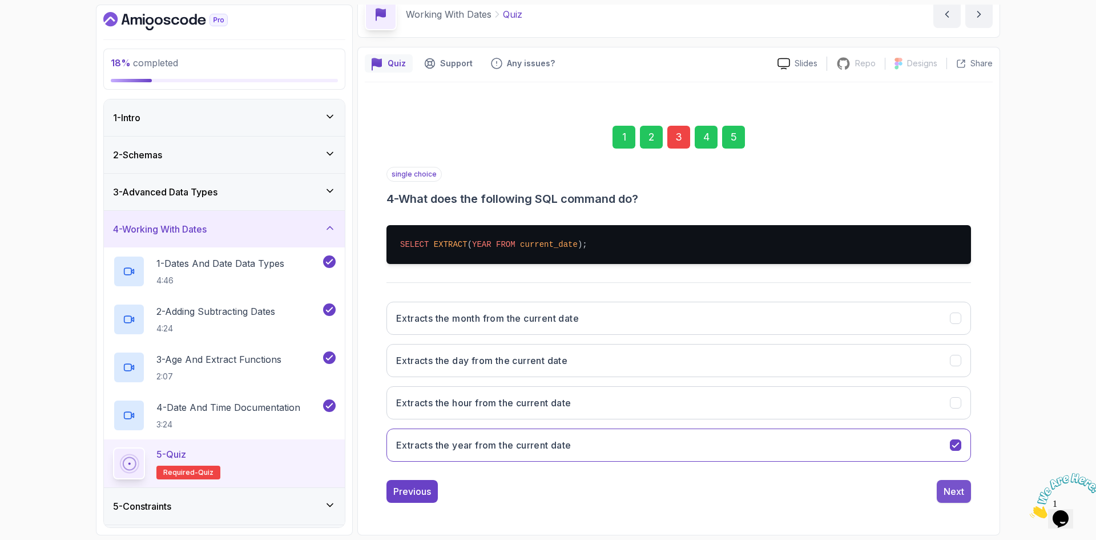
click at [950, 487] on div "Next" at bounding box center [954, 491] width 21 height 14
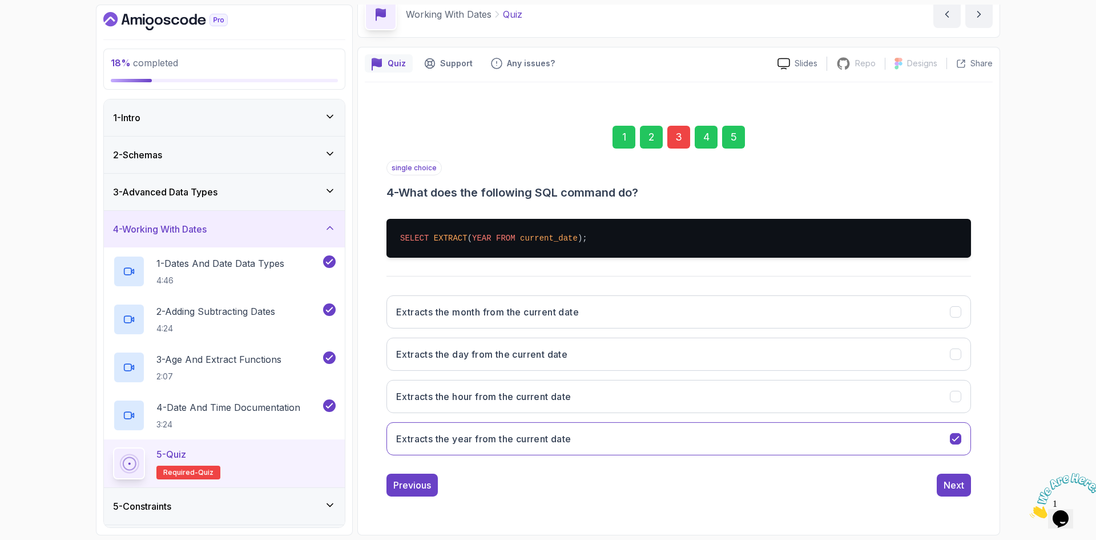
scroll to position [0, 0]
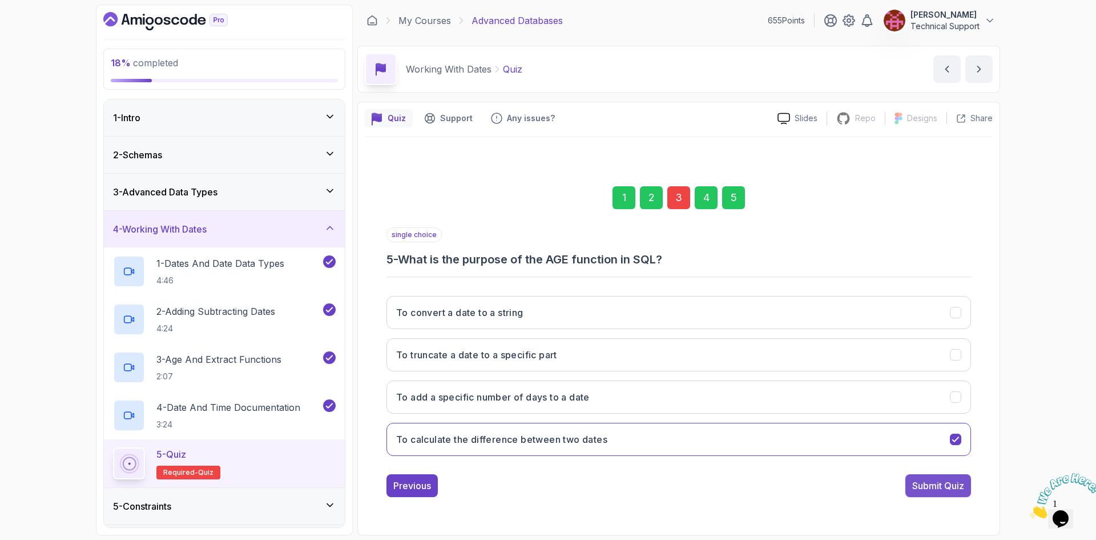
click at [929, 481] on div "Submit Quiz" at bounding box center [939, 486] width 52 height 14
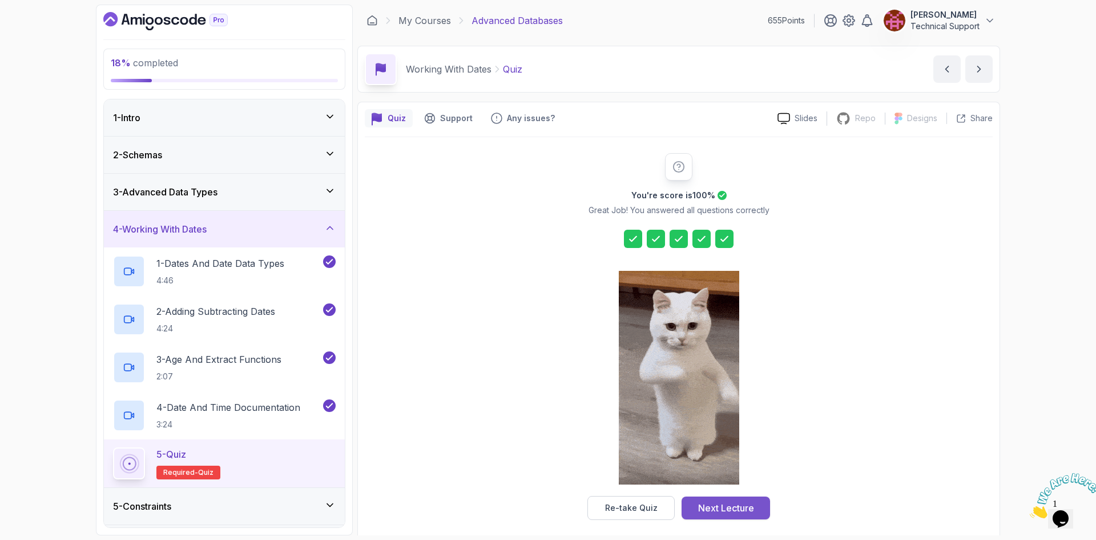
click at [744, 509] on div "Next Lecture" at bounding box center [726, 508] width 56 height 14
